Goal: Information Seeking & Learning: Stay updated

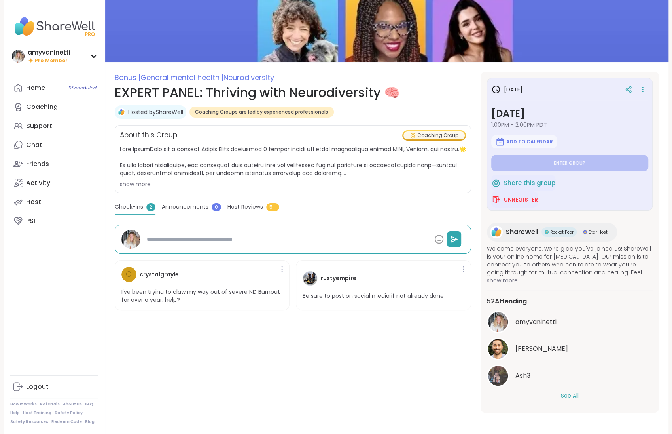
click at [575, 393] on button "See All" at bounding box center [570, 395] width 18 height 8
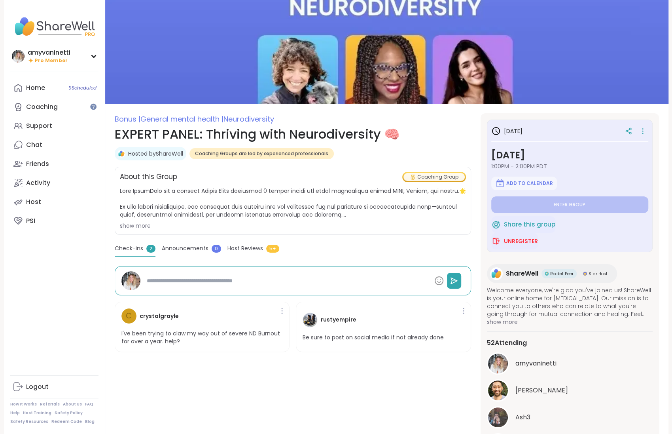
type textarea "*"
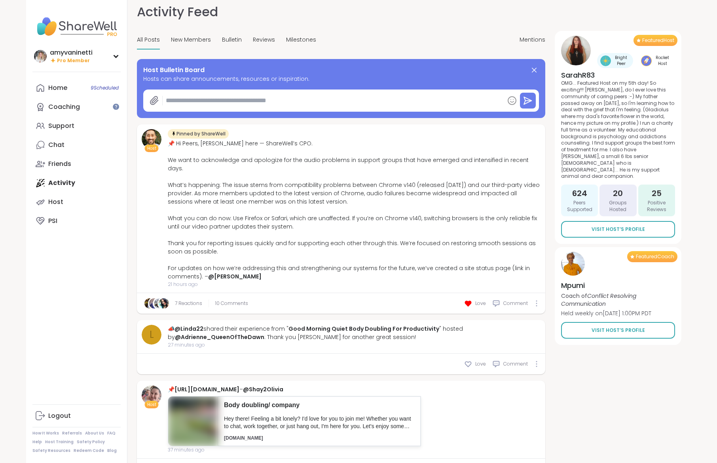
scroll to position [23, 0]
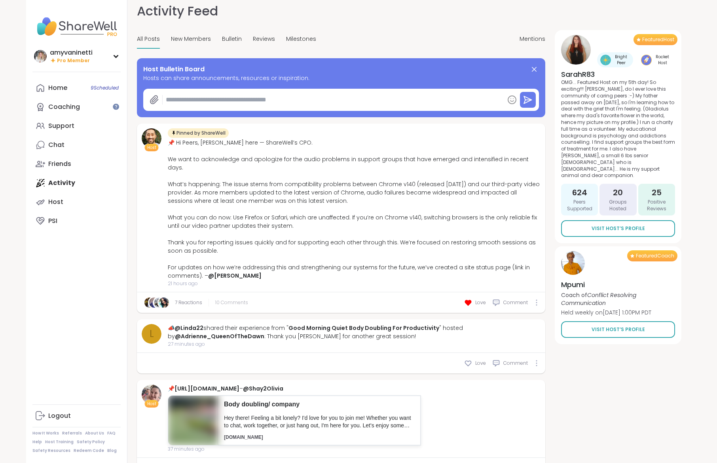
click at [222, 299] on span "10 Comments" at bounding box center [231, 302] width 33 height 7
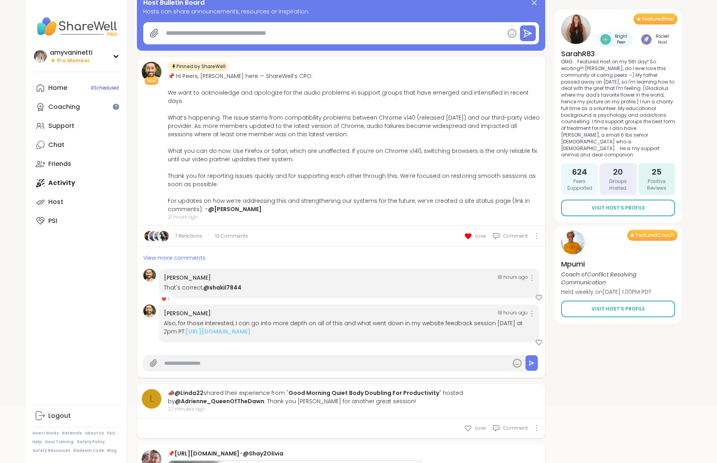
scroll to position [95, 0]
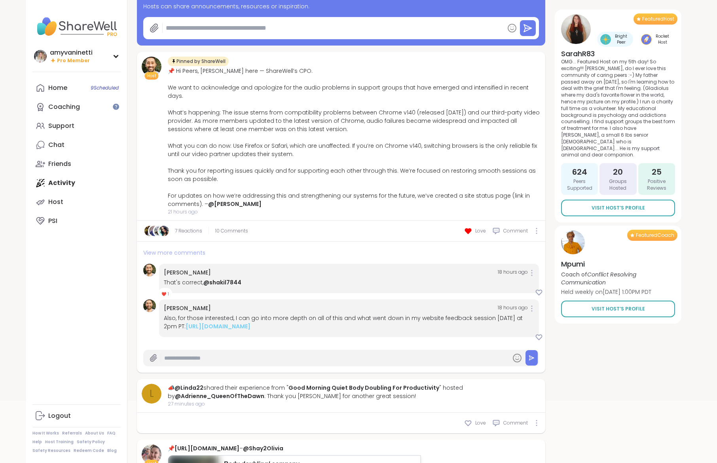
click at [176, 249] on span "View more comments" at bounding box center [174, 253] width 62 height 8
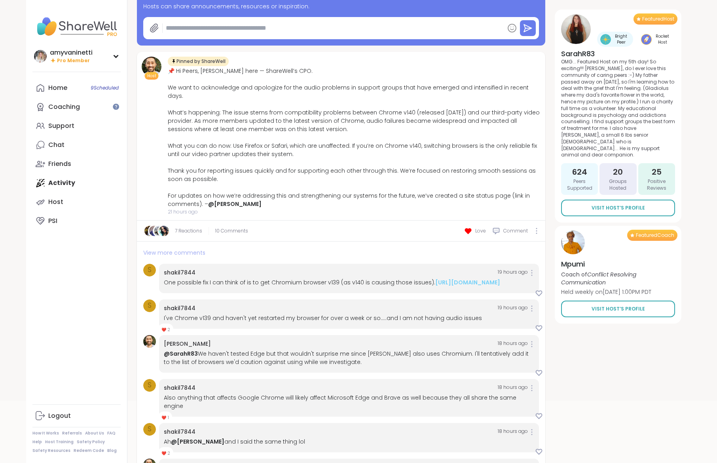
click at [191, 249] on span "View more comments" at bounding box center [174, 253] width 62 height 8
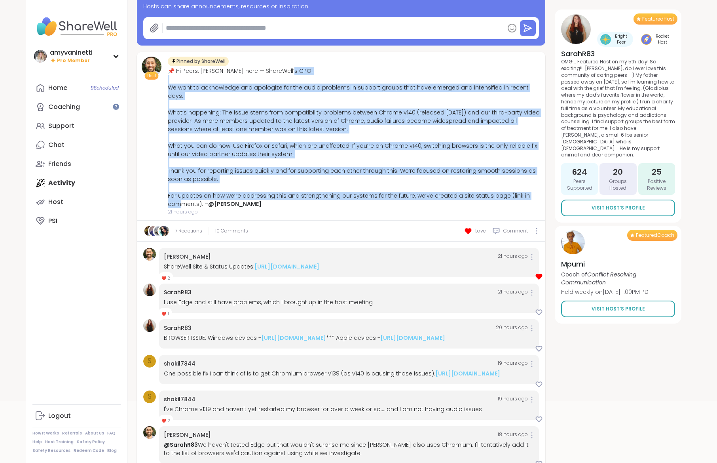
drag, startPoint x: 169, startPoint y: 85, endPoint x: 203, endPoint y: 195, distance: 114.4
click at [203, 195] on div "📌 Hi Peers, [PERSON_NAME] here — ShareWell’s CPO. We want to acknowledge and ap…" at bounding box center [354, 137] width 373 height 141
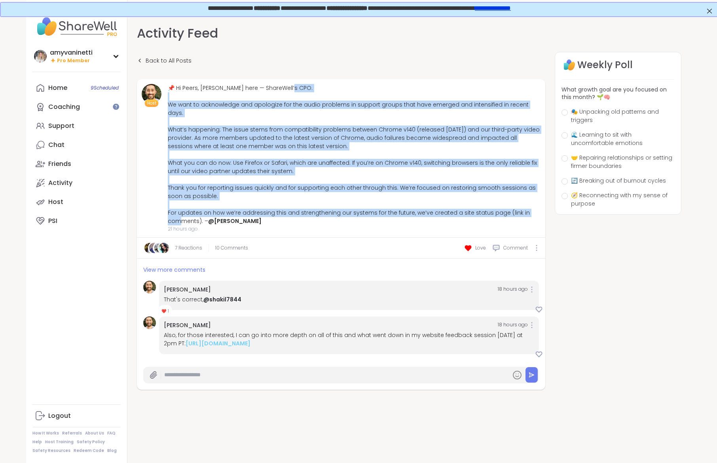
drag, startPoint x: 202, startPoint y: 212, endPoint x: 168, endPoint y: 102, distance: 115.1
click at [168, 102] on div "📌 Hi Peers, [PERSON_NAME] here — ShareWell’s CPO. We want to acknowledge and ap…" at bounding box center [354, 154] width 373 height 141
copy div "e want to acknowledge and apologize for the audio problems in support groups th…"
click at [184, 244] on link "7 Reactions" at bounding box center [188, 247] width 27 height 7
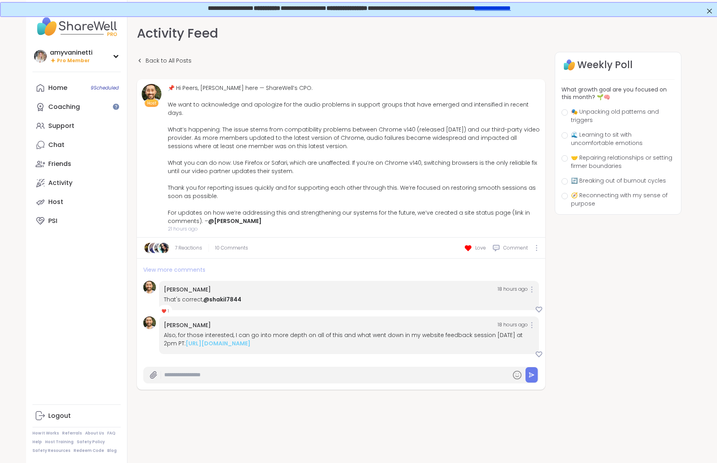
click at [178, 266] on span "View more comments" at bounding box center [174, 270] width 62 height 8
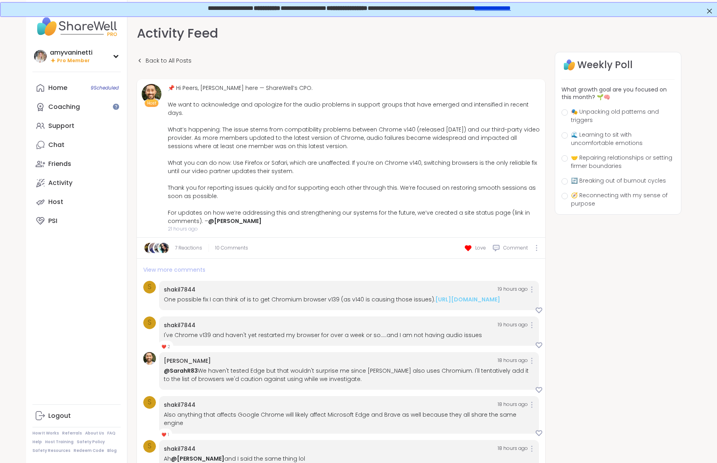
click at [168, 266] on span "View more comments" at bounding box center [174, 270] width 62 height 8
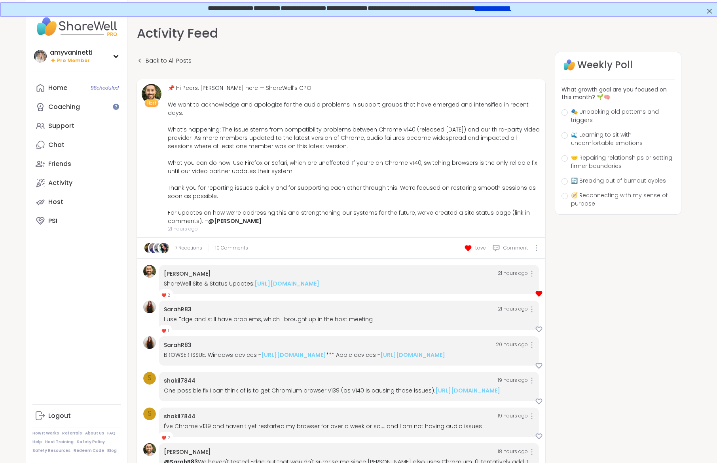
drag, startPoint x: 283, startPoint y: 284, endPoint x: 253, endPoint y: 275, distance: 31.2
click at [253, 279] on div "ShareWell Site & Status Updates: [URL][DOMAIN_NAME]" at bounding box center [349, 283] width 370 height 8
copy link "[URL][DOMAIN_NAME]"
